Goal: Navigation & Orientation: Find specific page/section

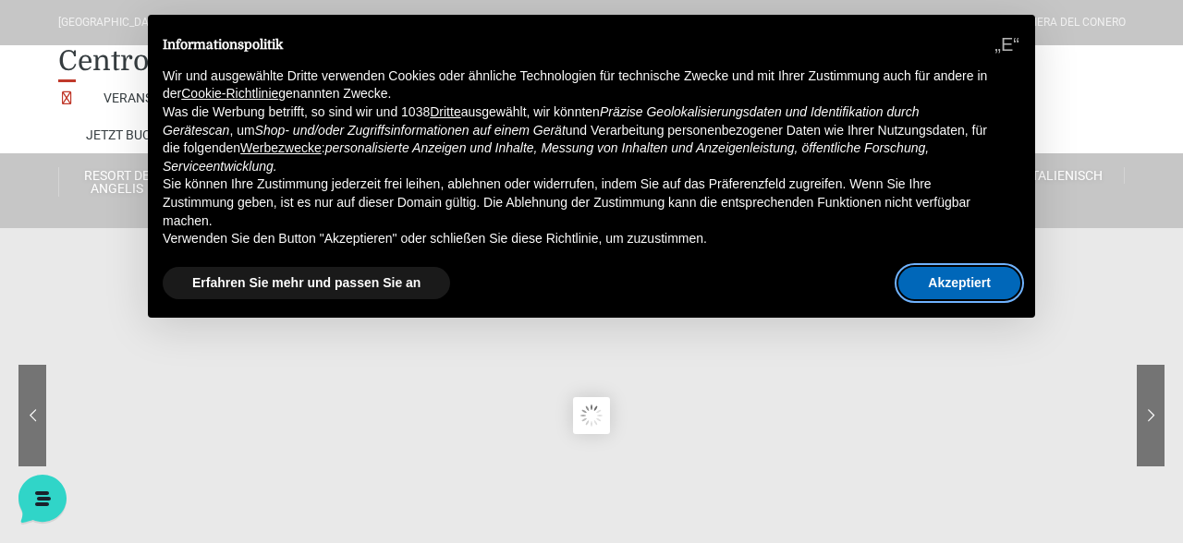
click at [959, 290] on button "Akzeptiert" at bounding box center [959, 283] width 122 height 33
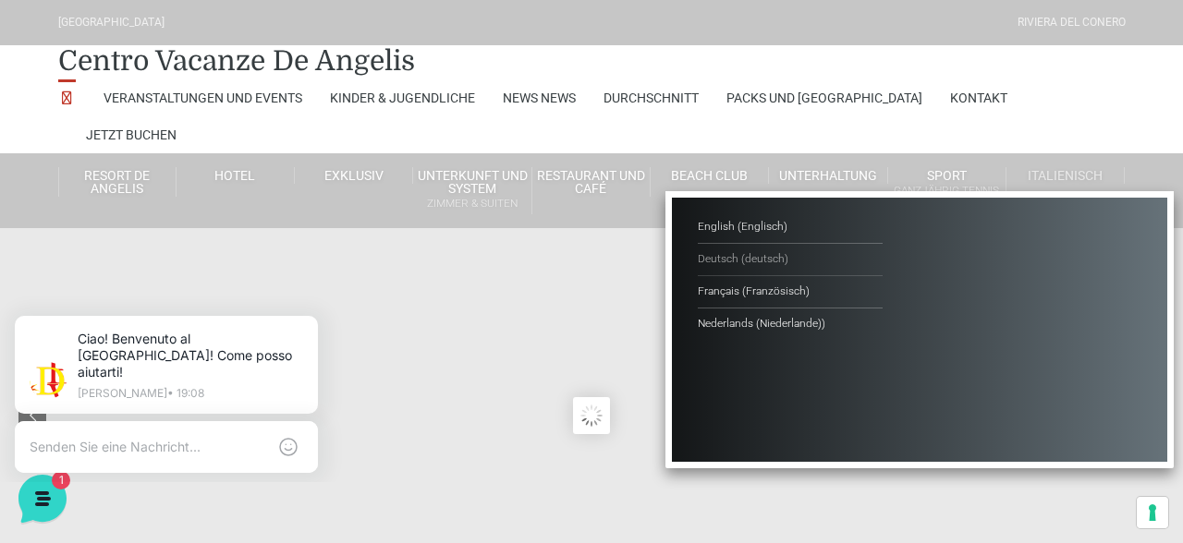
click at [714, 252] on span "Deutsch" at bounding box center [718, 258] width 41 height 13
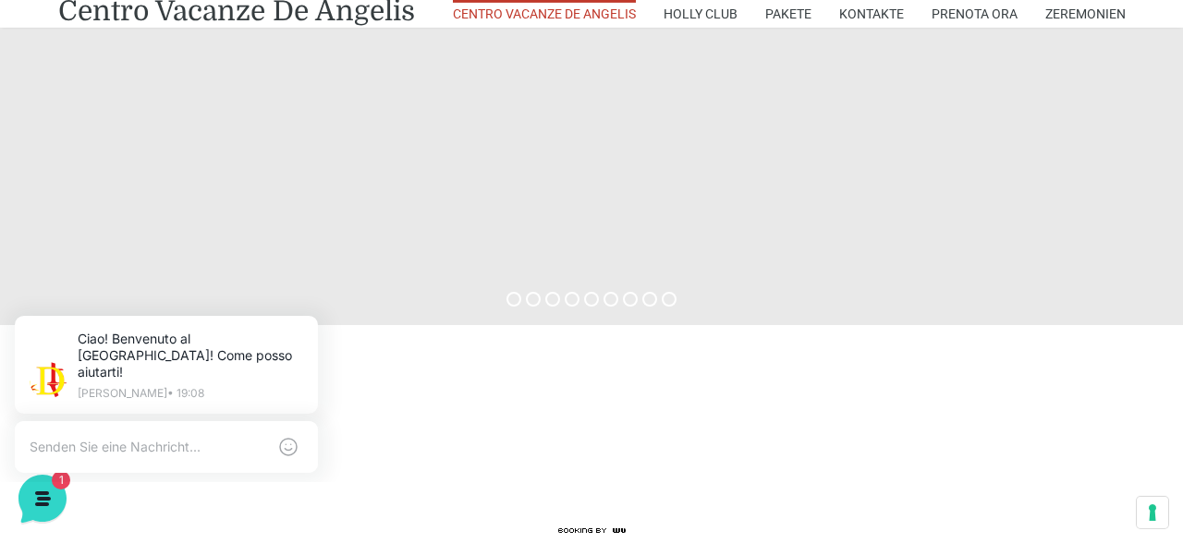
scroll to position [686, 0]
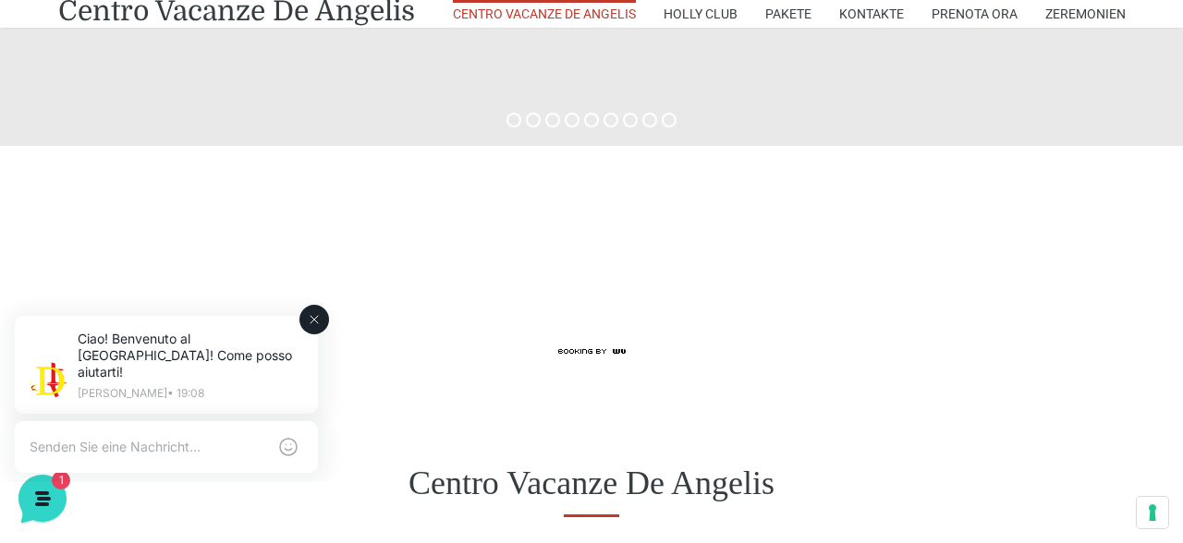
click at [319, 322] on icon at bounding box center [314, 319] width 15 height 15
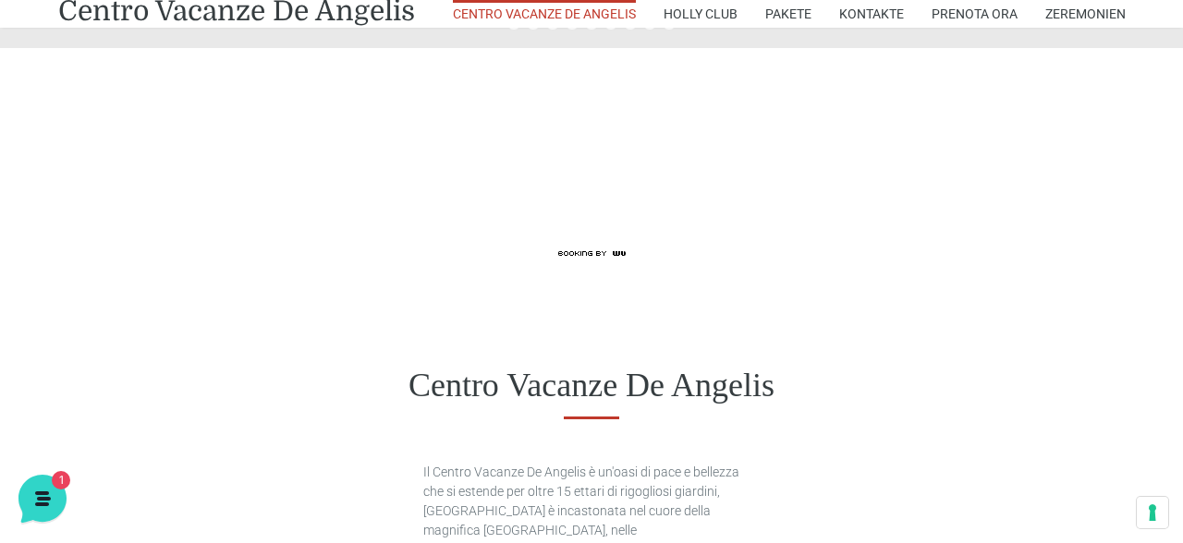
scroll to position [98, 0]
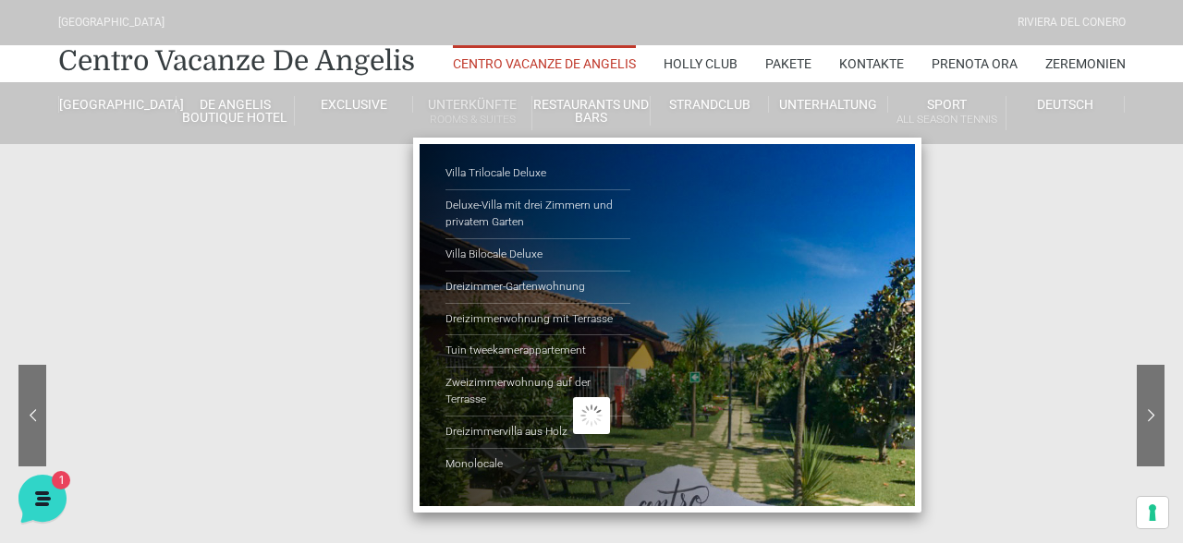
click at [470, 102] on link "Unterkünfte Rooms & Suites" at bounding box center [472, 113] width 118 height 34
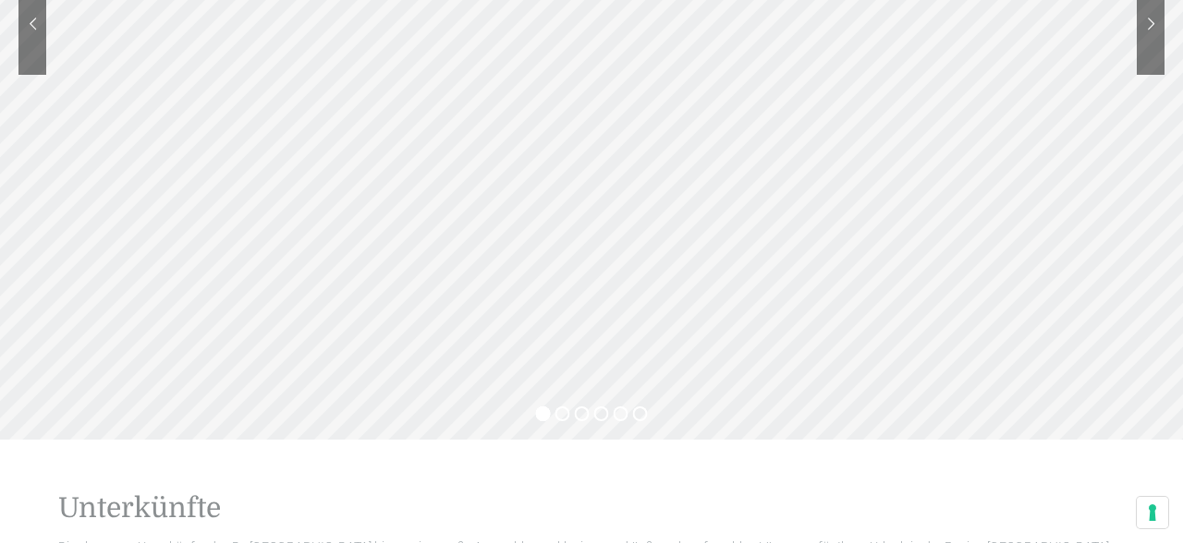
scroll to position [588, 0]
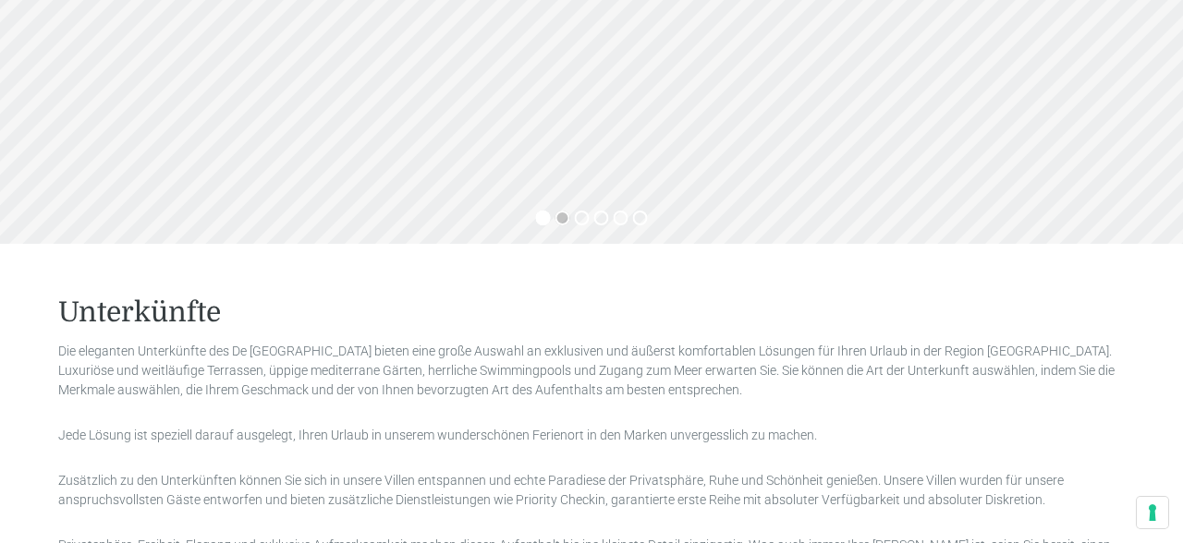
click at [564, 217] on sr7-bullet at bounding box center [562, 218] width 15 height 15
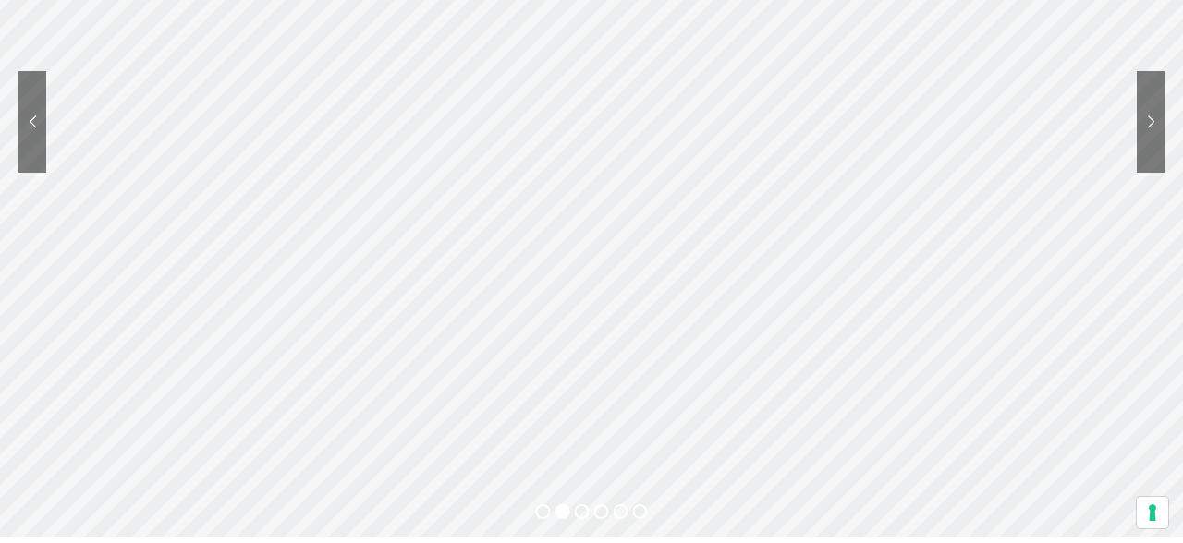
scroll to position [392, 0]
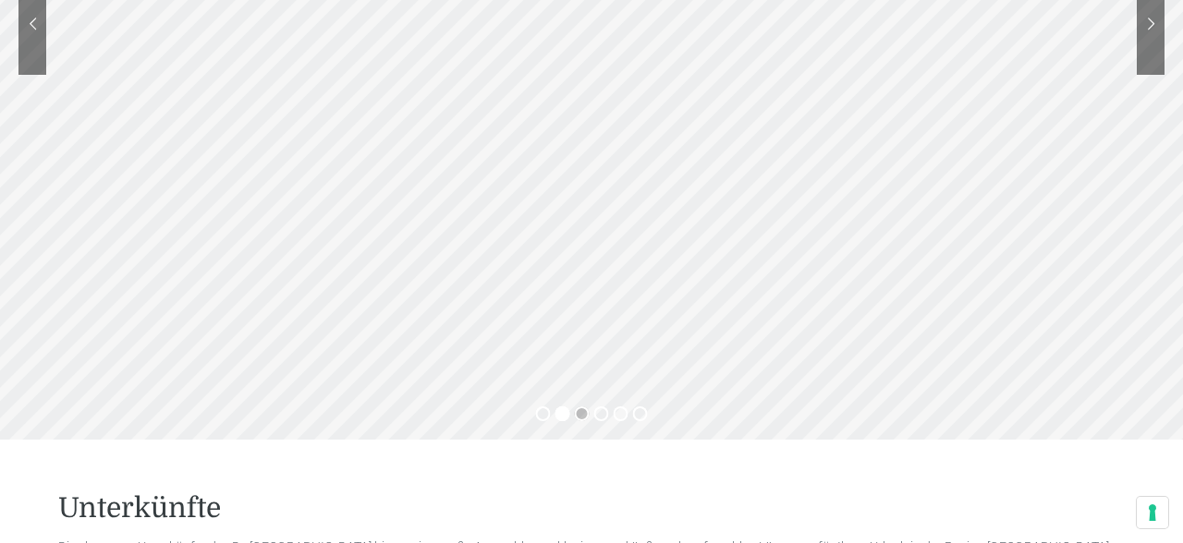
click at [581, 413] on sr7-bullet at bounding box center [582, 414] width 15 height 15
click at [604, 412] on sr7-bullet at bounding box center [601, 414] width 15 height 15
click at [616, 414] on sr7-bullet at bounding box center [621, 414] width 15 height 15
click at [635, 416] on sr7-bullet at bounding box center [640, 414] width 15 height 15
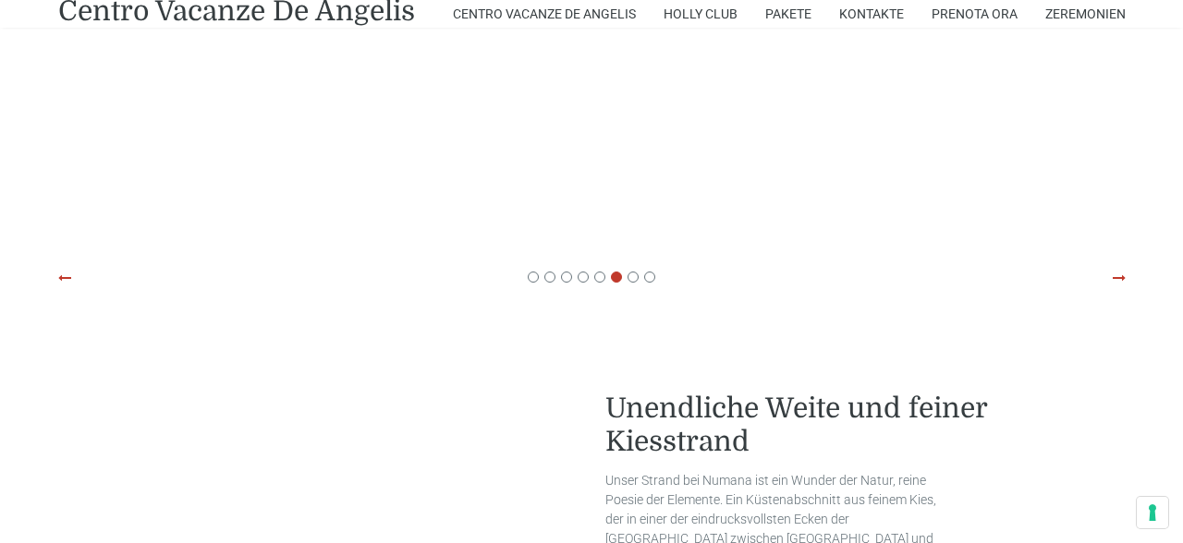
scroll to position [3723, 0]
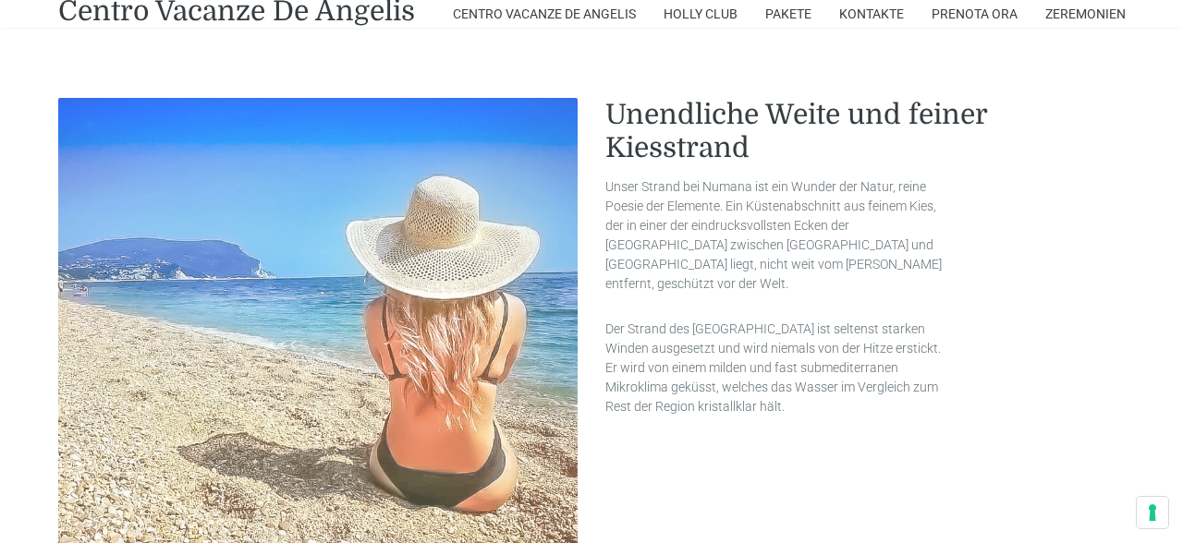
click at [244, 274] on img at bounding box center [318, 358] width 520 height 520
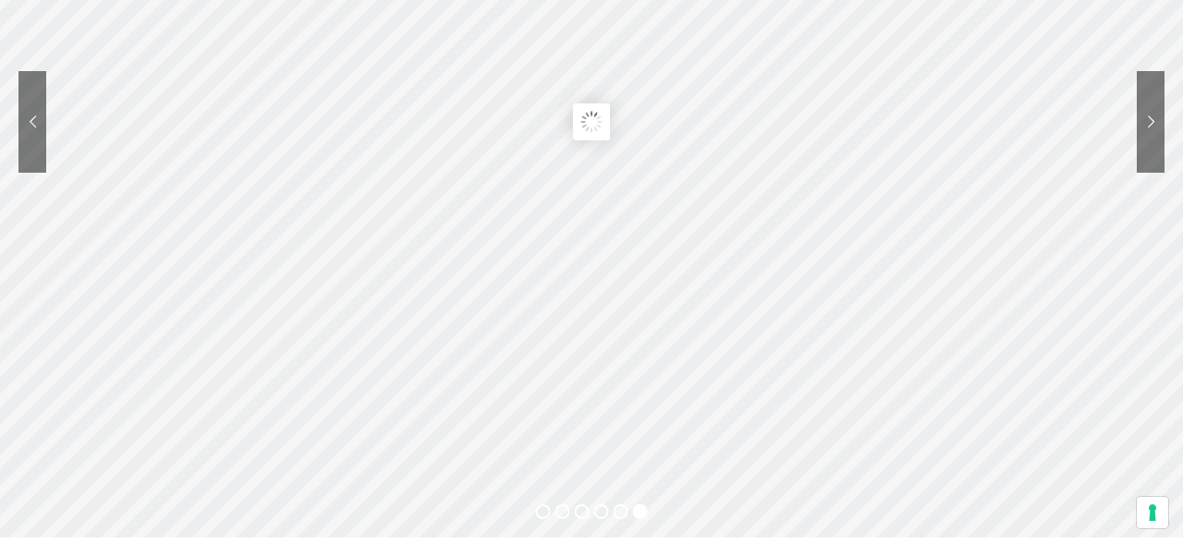
scroll to position [0, 0]
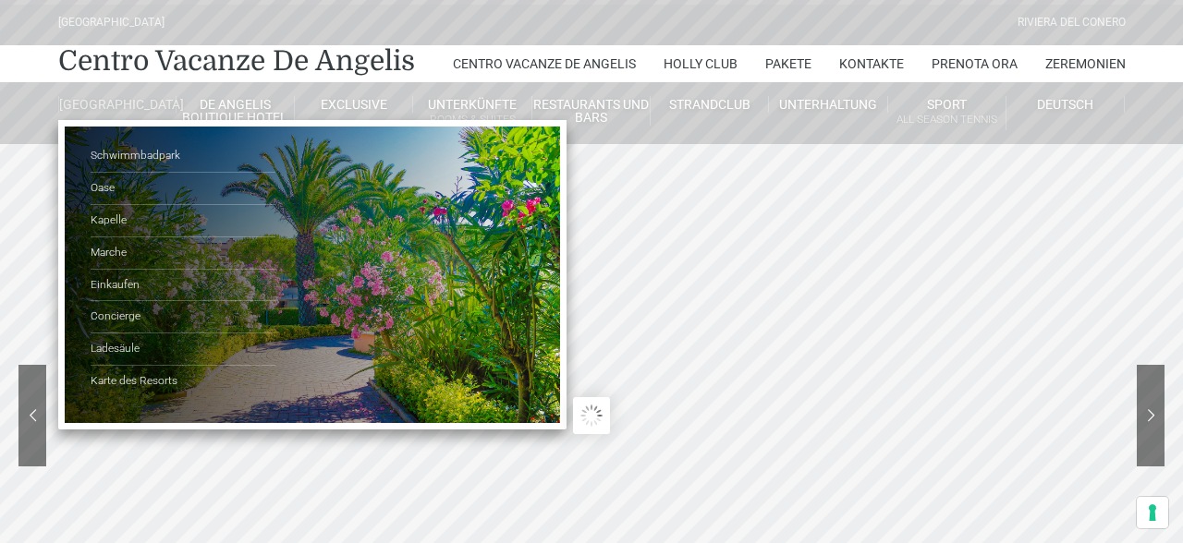
click at [105, 106] on link "[GEOGRAPHIC_DATA]" at bounding box center [117, 104] width 118 height 17
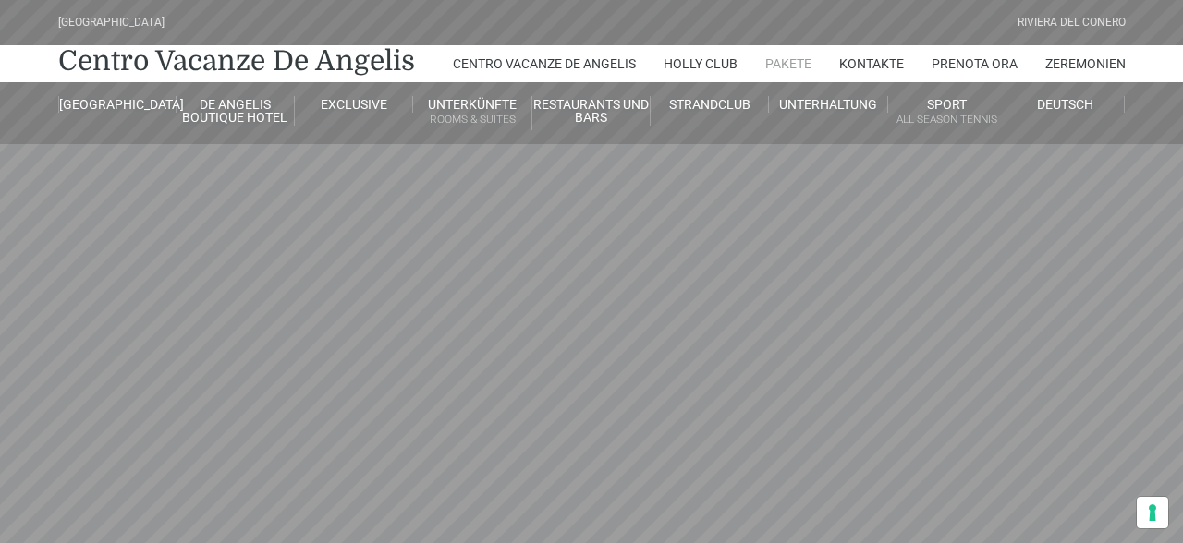
click at [779, 60] on link "Pakete" at bounding box center [788, 63] width 46 height 37
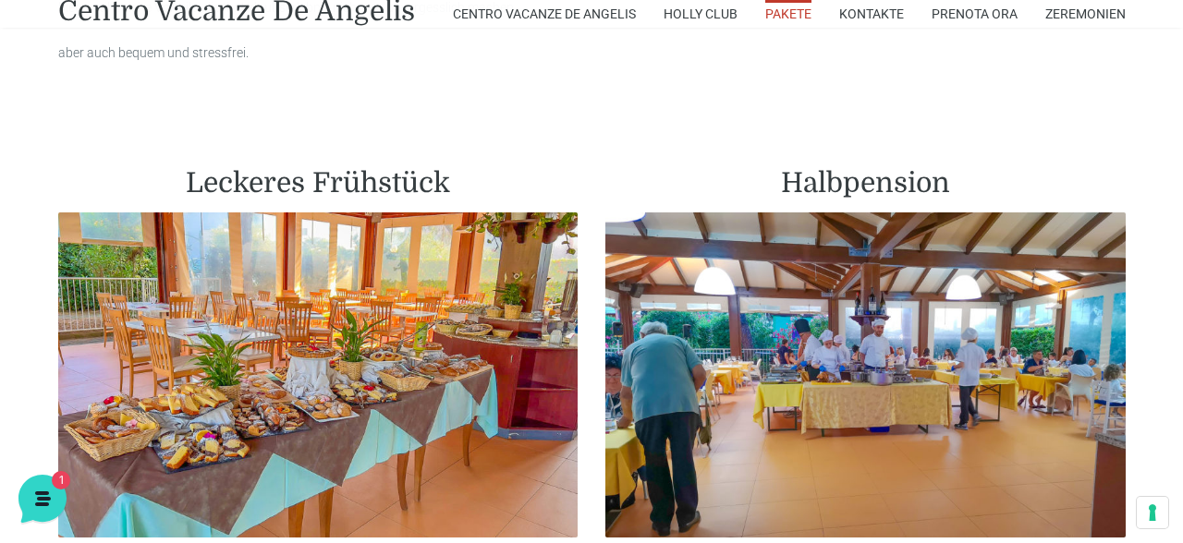
scroll to position [1078, 0]
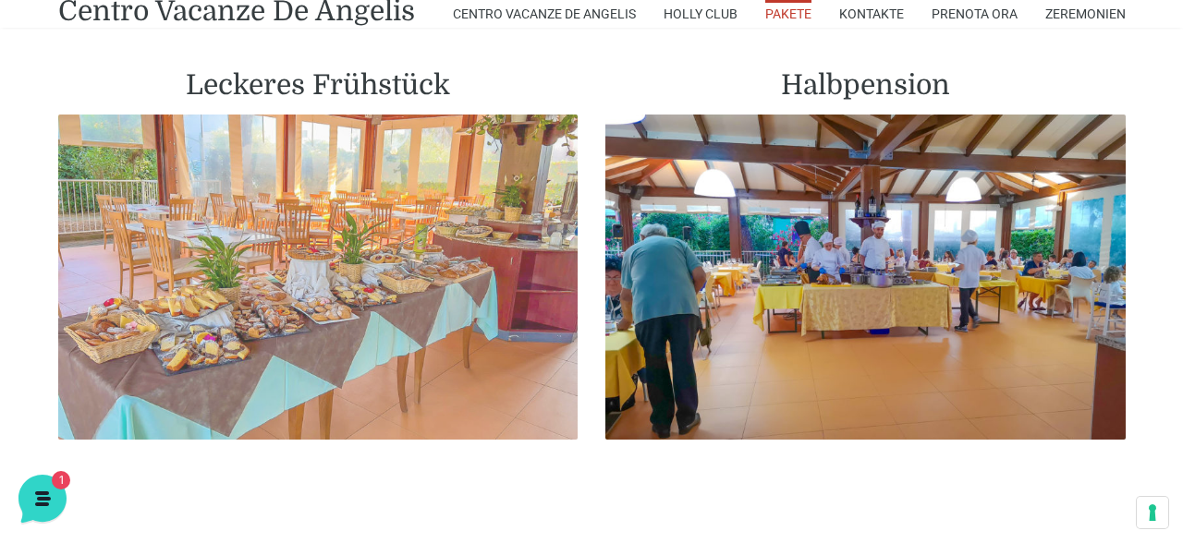
click at [386, 299] on img at bounding box center [318, 277] width 520 height 325
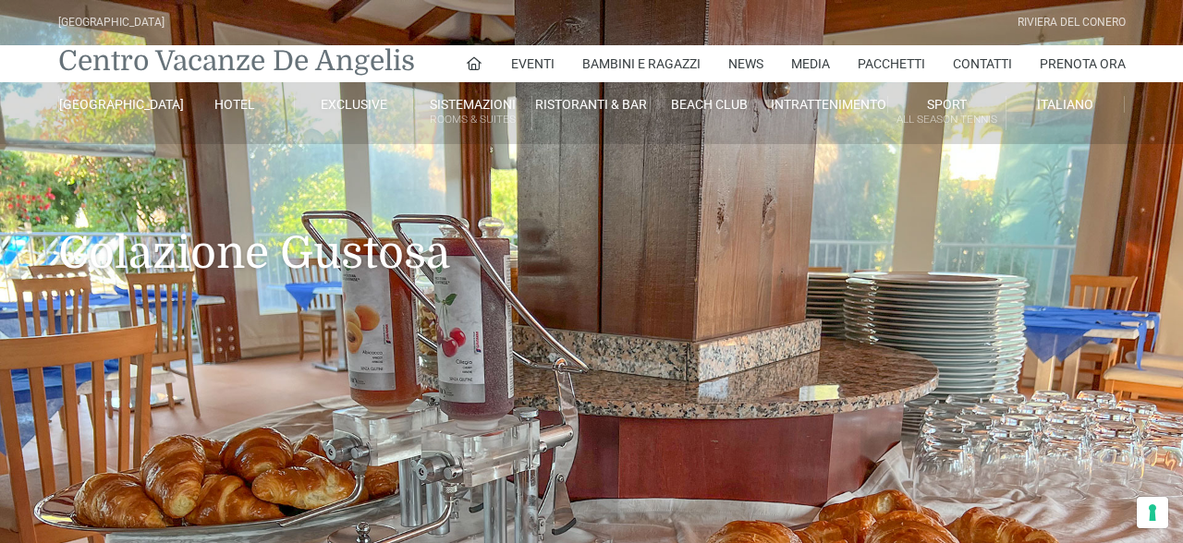
click at [109, 60] on link "Centro Vacanze De Angelis" at bounding box center [236, 61] width 357 height 37
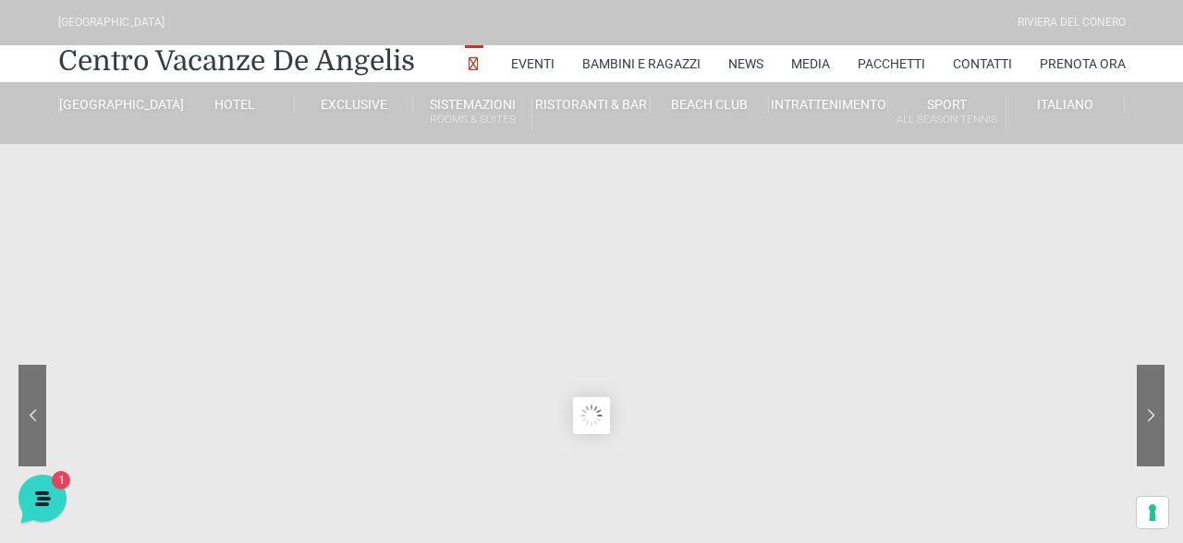
click at [470, 63] on icon at bounding box center [474, 65] width 17 height 17
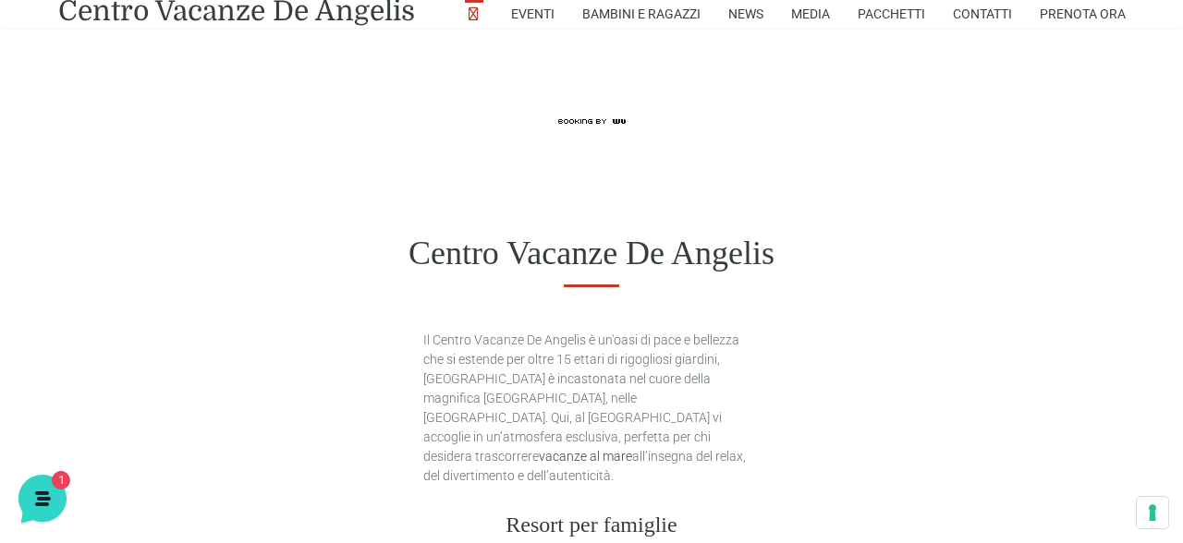
scroll to position [882, 0]
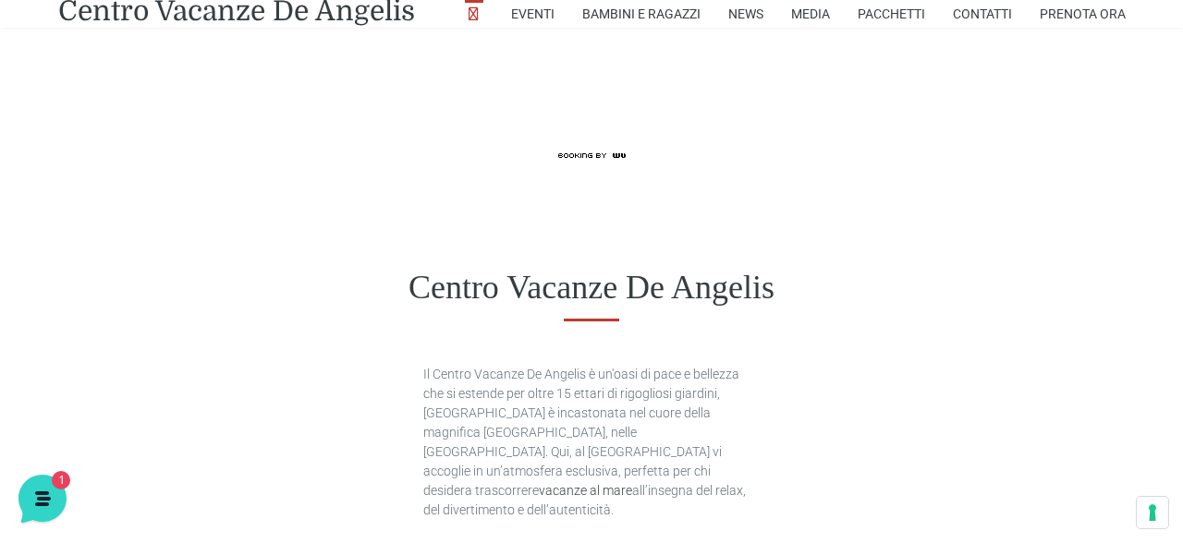
click at [458, 219] on div "Centro Vacanze De Angelis" at bounding box center [591, 287] width 1183 height 143
click at [0, 316] on div "Centro Vacanze De Angelis" at bounding box center [591, 287] width 1183 height 143
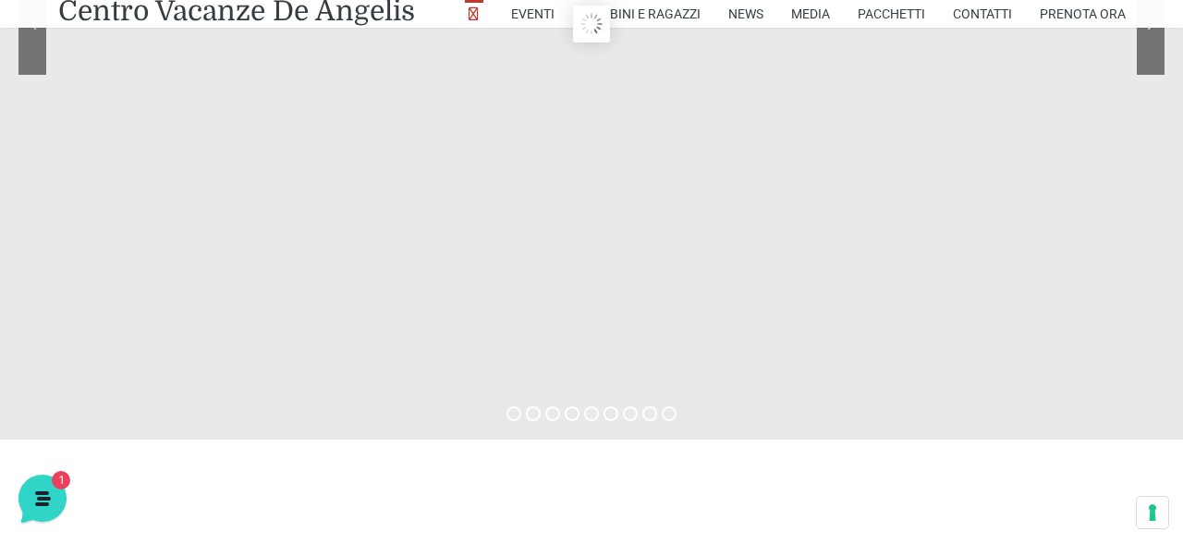
scroll to position [0, 0]
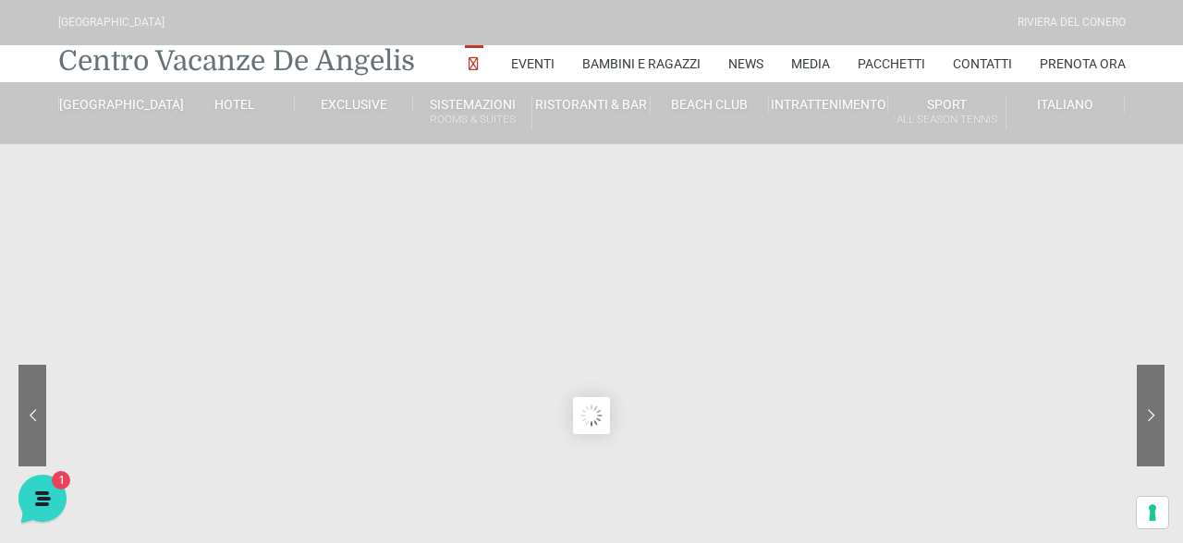
click at [351, 67] on link "Centro Vacanze De Angelis" at bounding box center [236, 61] width 357 height 37
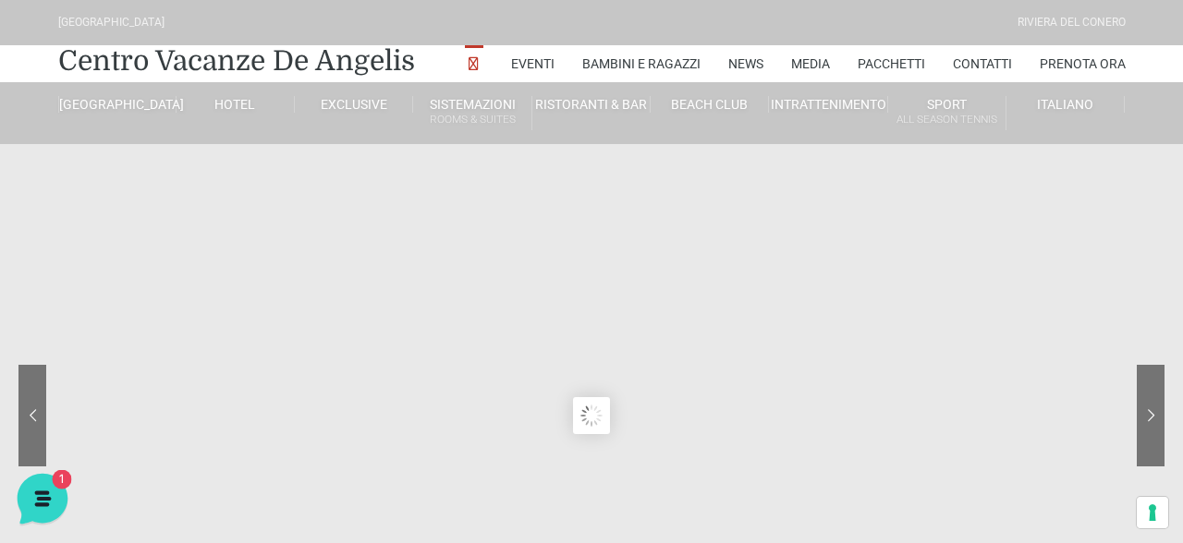
click at [49, 495] on icon at bounding box center [41, 497] width 48 height 48
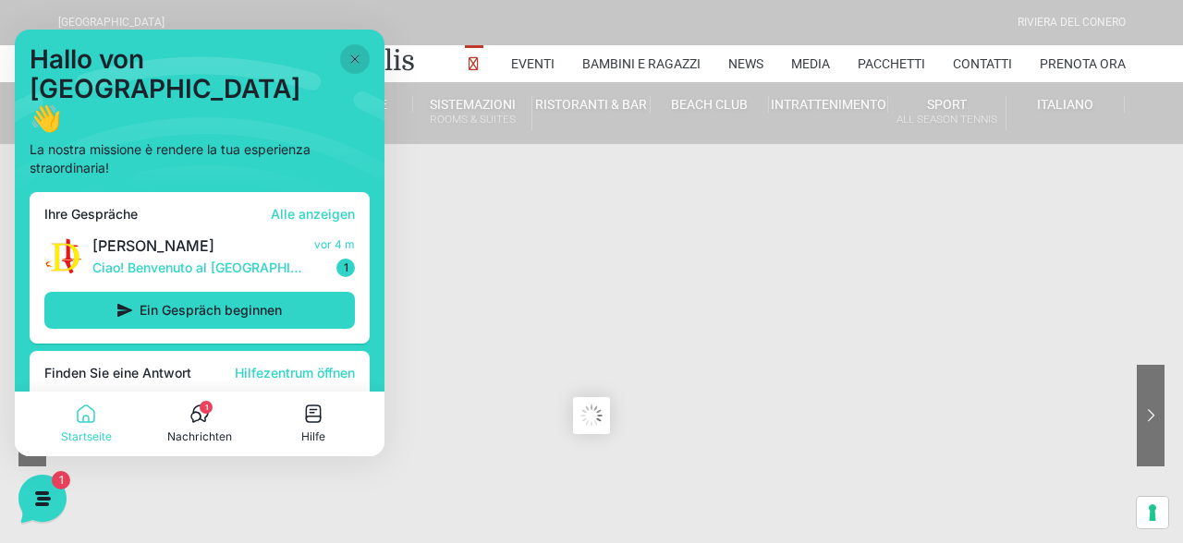
scroll to position [43, 0]
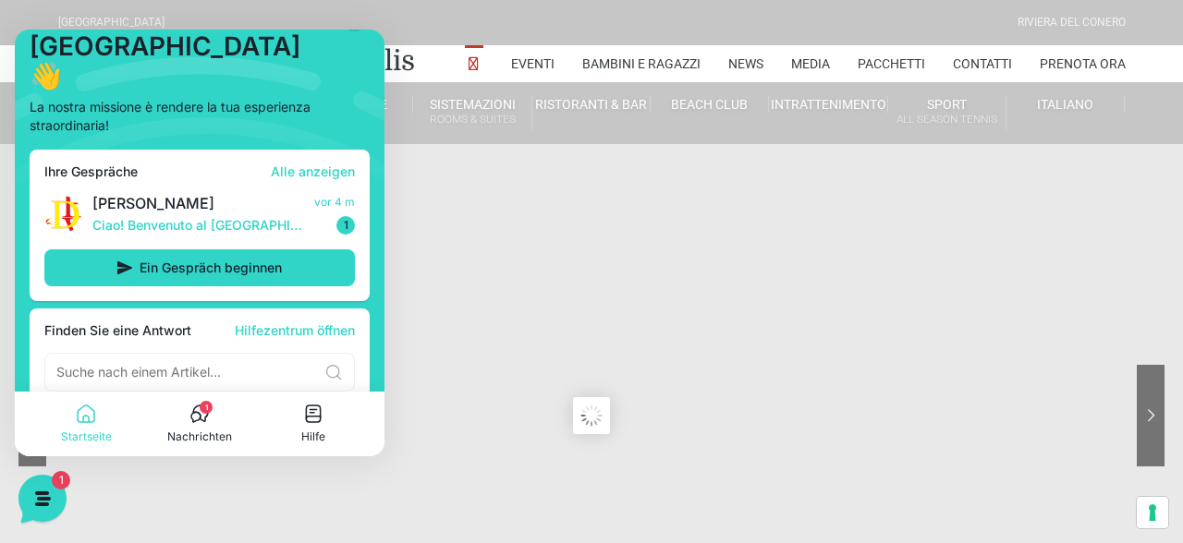
click at [515, 250] on sr7-content at bounding box center [591, 416] width 1183 height 832
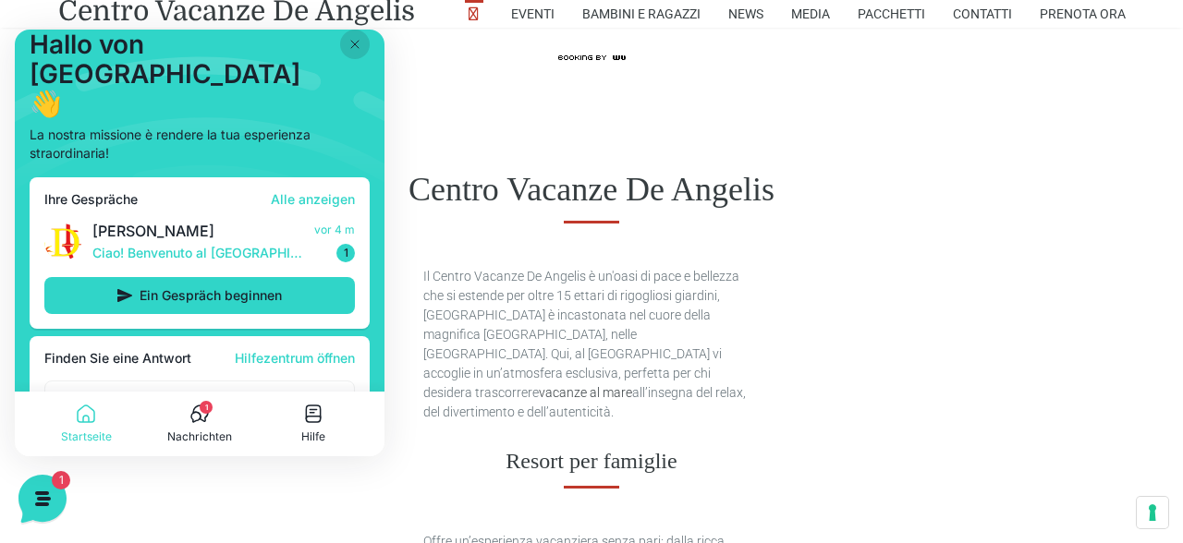
scroll to position [0, 0]
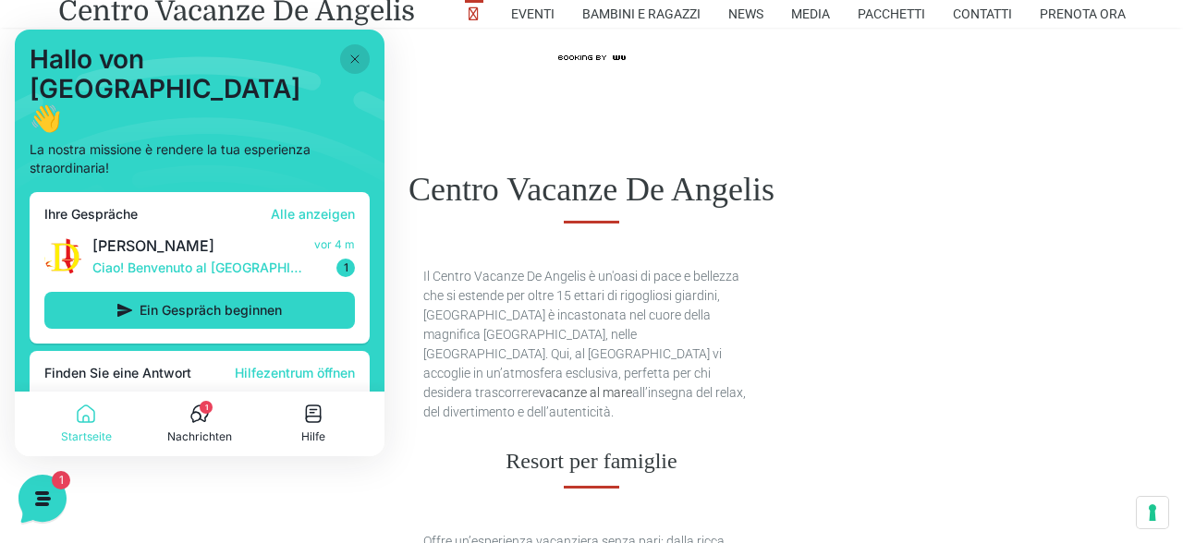
click at [361, 45] on div "Hallo von De Angelis Resort 👋 La nostra missione è rendere la tua esperienza st…" at bounding box center [200, 114] width 340 height 140
click at [359, 55] on icon at bounding box center [355, 59] width 15 height 15
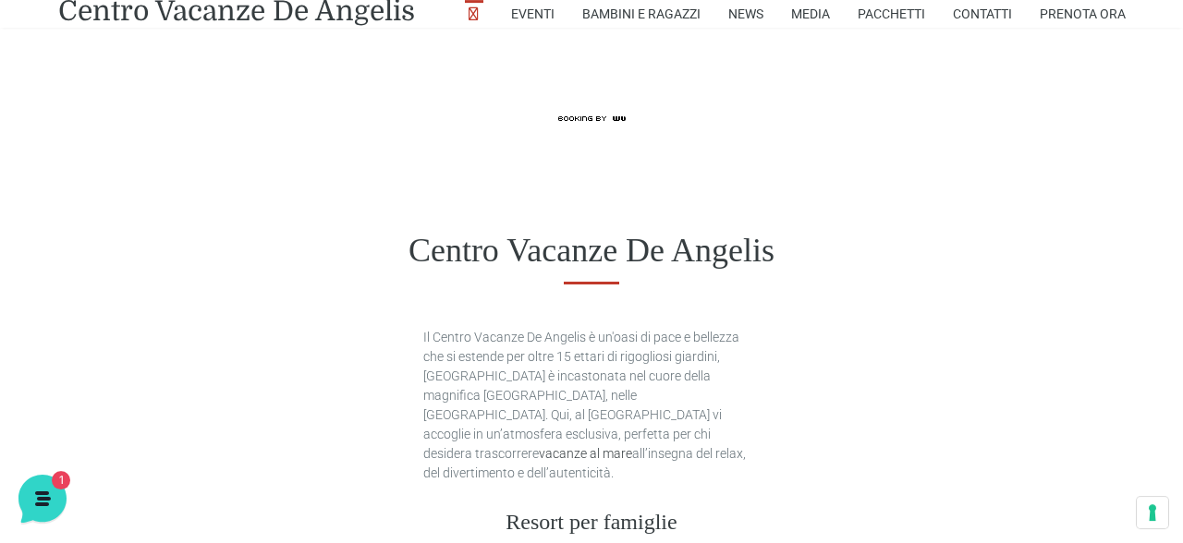
scroll to position [882, 0]
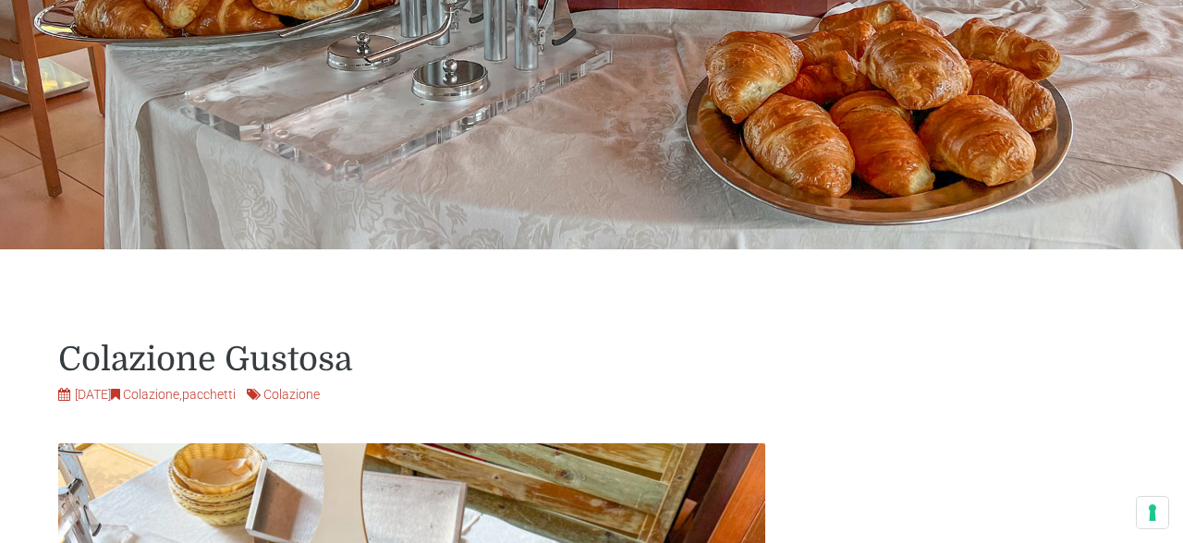
scroll to position [585, 0]
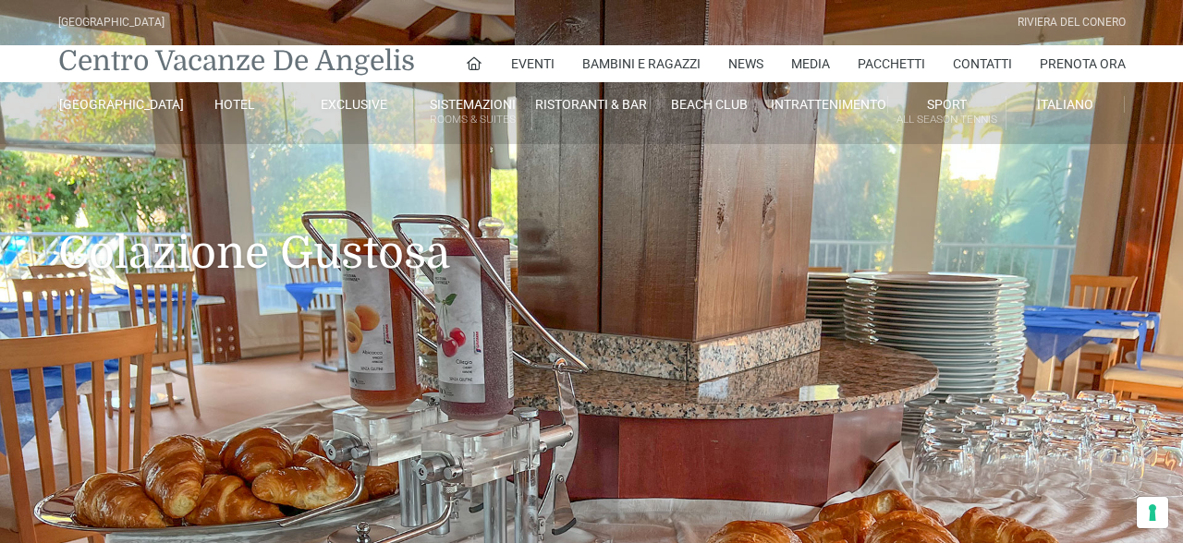
click at [133, 72] on link "Centro Vacanze De Angelis" at bounding box center [236, 61] width 357 height 37
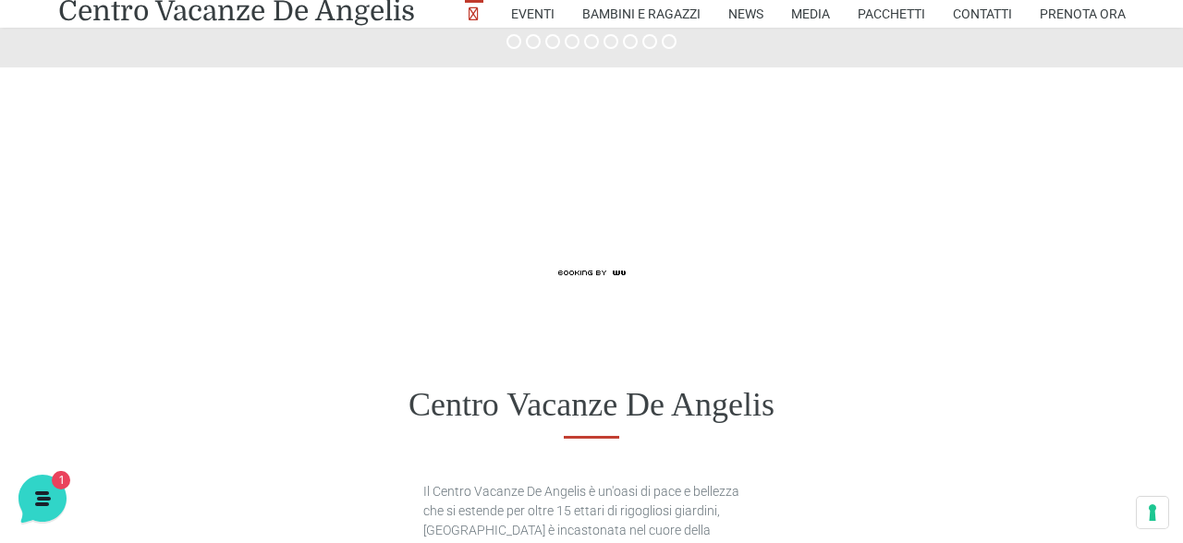
scroll to position [784, 0]
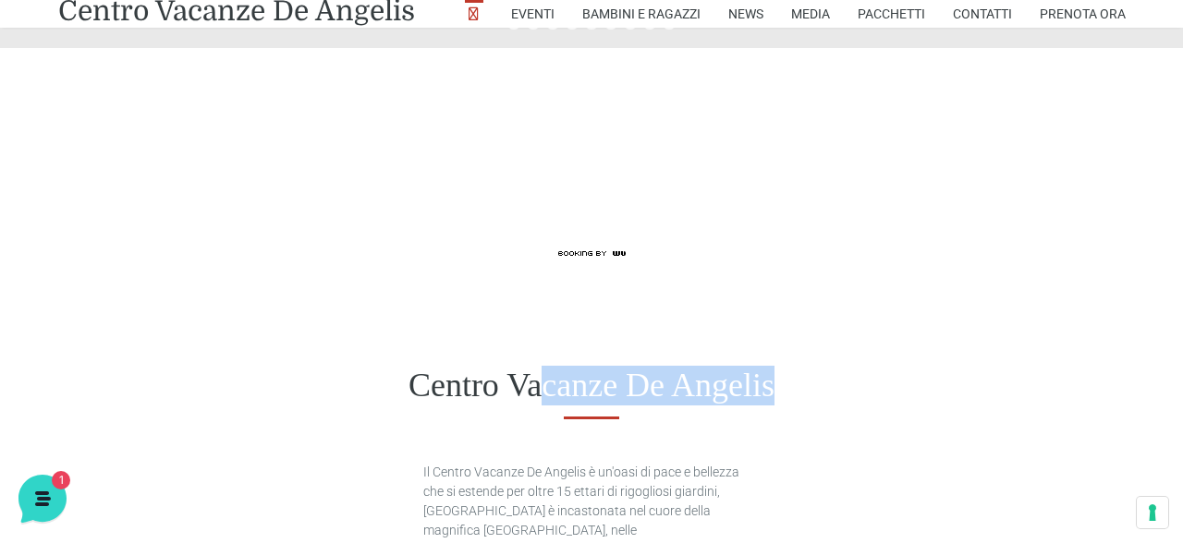
drag, startPoint x: 375, startPoint y: 409, endPoint x: 392, endPoint y: 379, distance: 33.9
click at [392, 379] on div "Centro Vacanze De Angelis" at bounding box center [591, 385] width 1183 height 143
copy div "Centro Vacanze De Angelis"
